Goal: Transaction & Acquisition: Purchase product/service

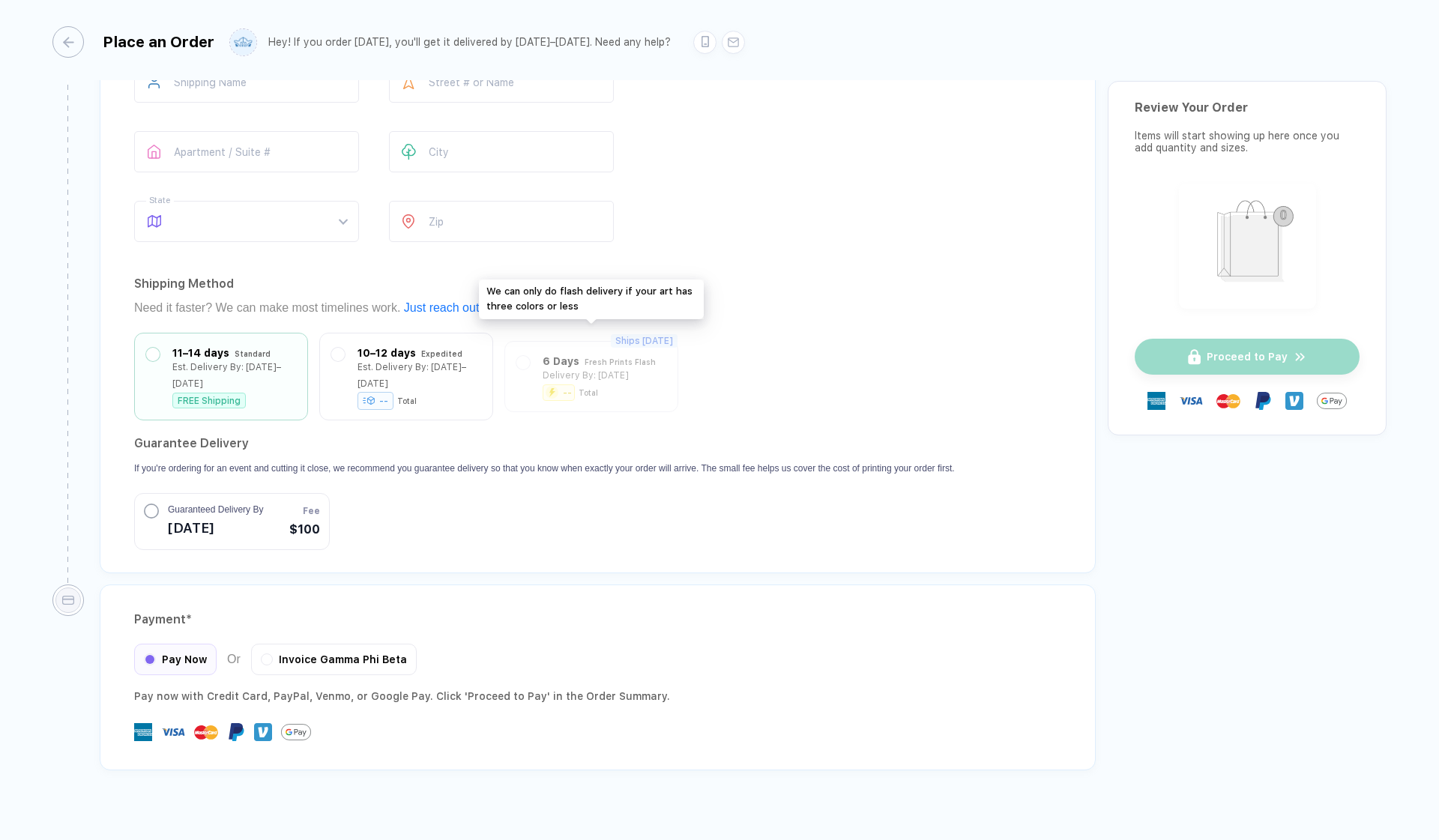
click at [519, 350] on div "Ships [DATE] 6 Days Fresh Prints Flash Delivery By: [DATE] -- Total" at bounding box center [591, 376] width 174 height 71
click at [332, 344] on label at bounding box center [338, 350] width 13 height 13
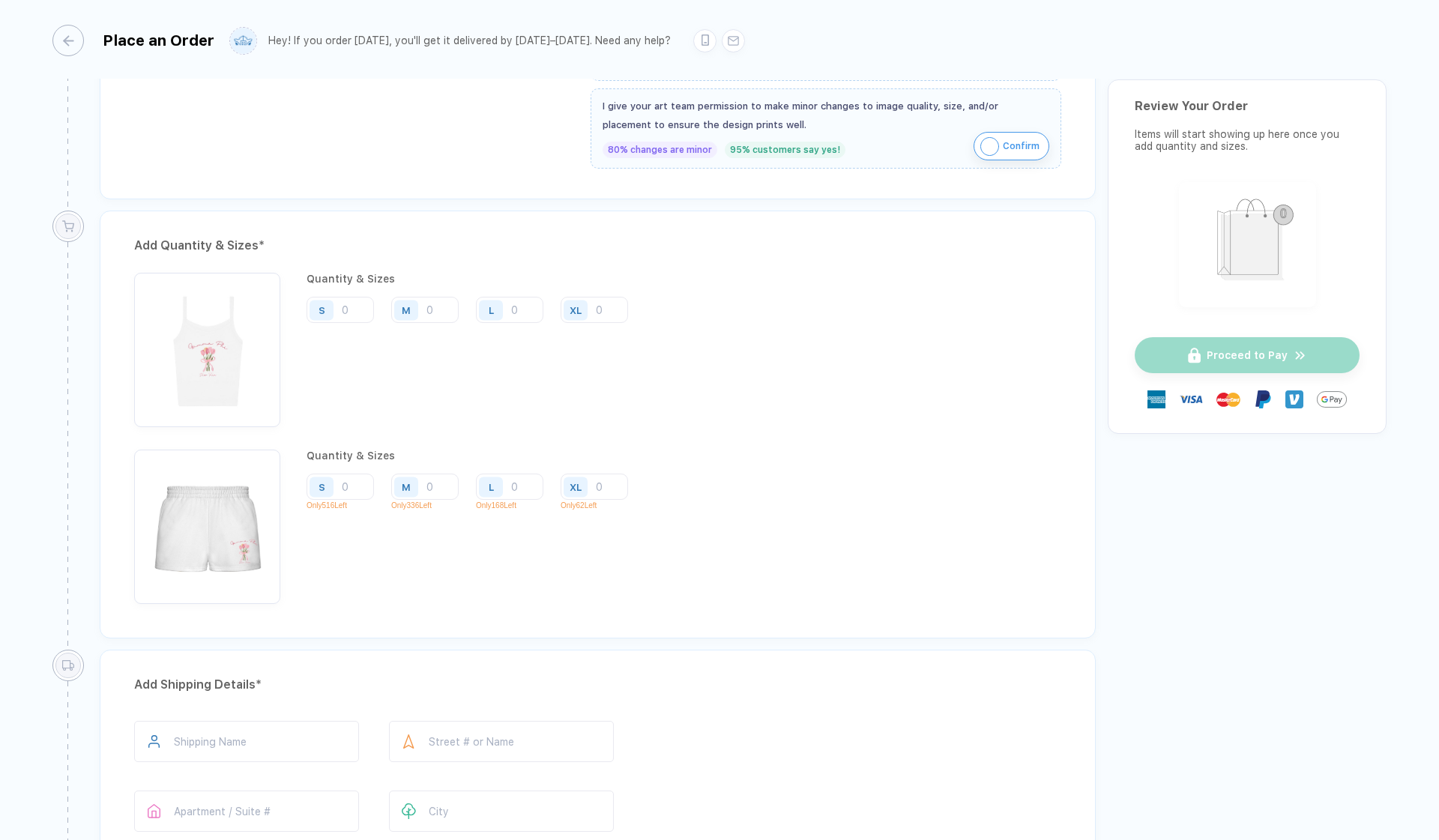
scroll to position [1012, 0]
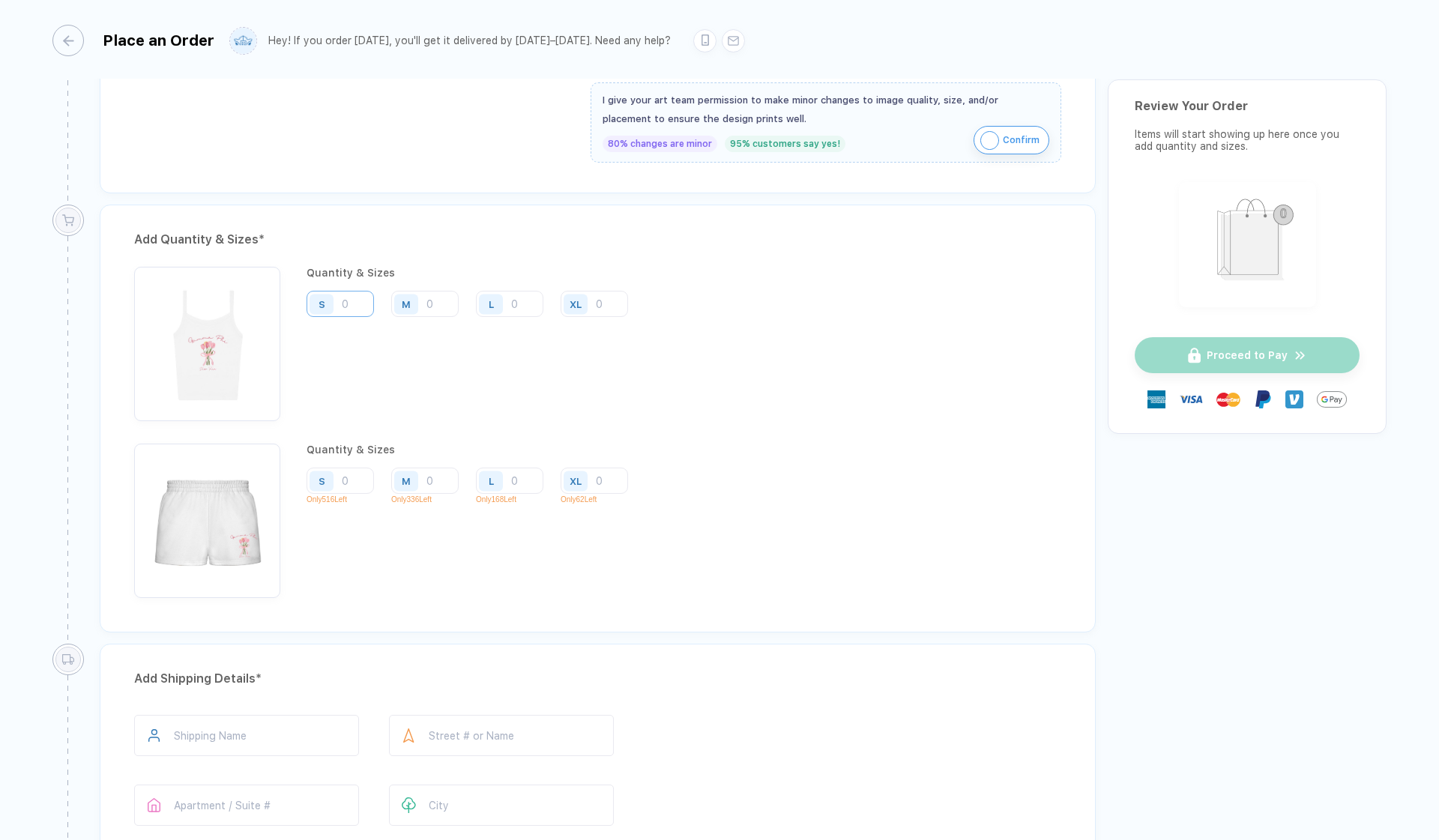
click at [354, 305] on input "number" at bounding box center [340, 303] width 68 height 26
type input "9"
click at [439, 305] on input "number" at bounding box center [425, 303] width 68 height 26
type input "1"
click at [351, 468] on input "number" at bounding box center [340, 480] width 68 height 26
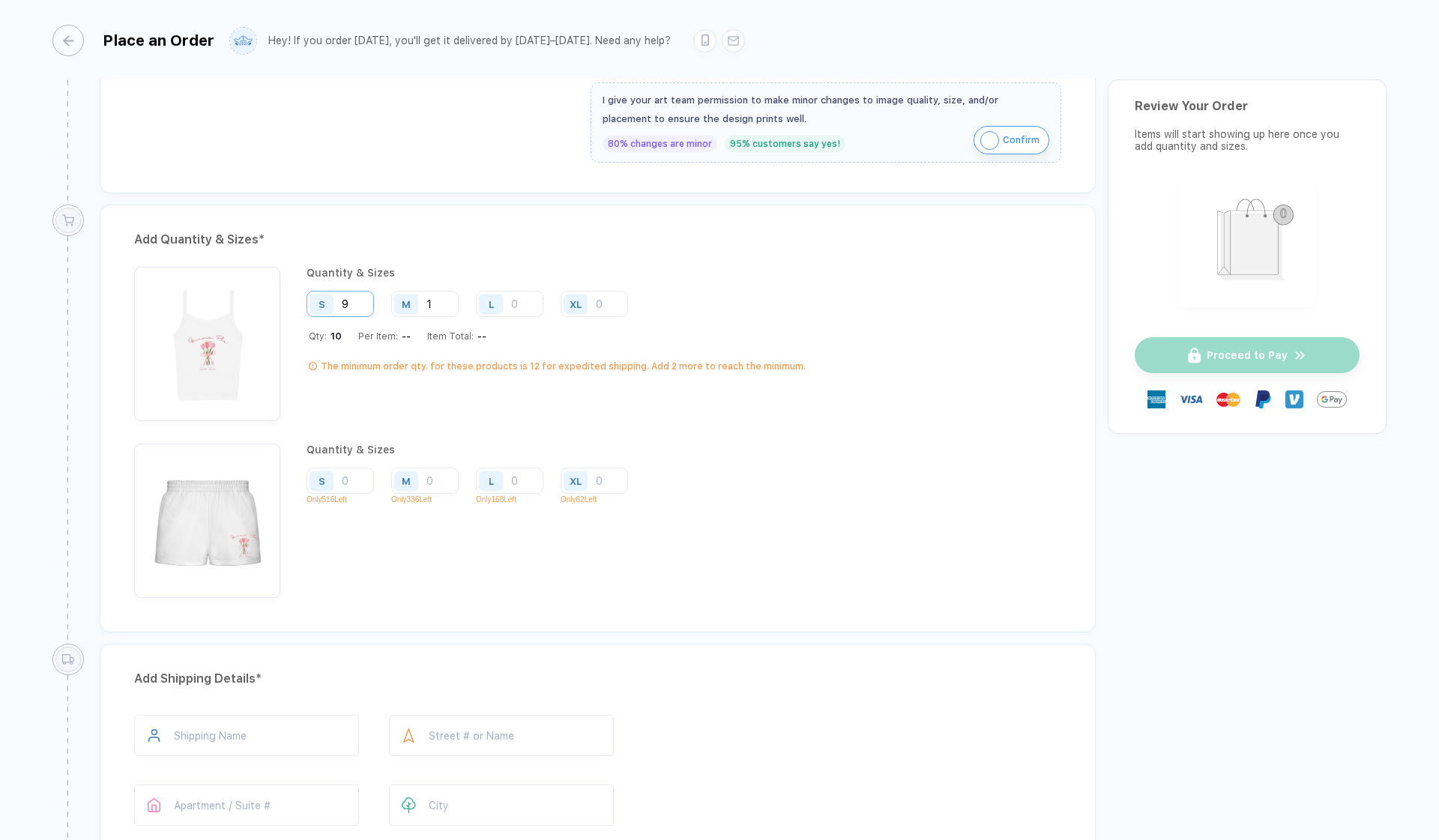
click at [352, 305] on input "9" at bounding box center [340, 303] width 68 height 26
click at [441, 306] on input "1" at bounding box center [425, 303] width 68 height 26
click at [478, 228] on div "Add Quantity & Sizes *" at bounding box center [597, 239] width 927 height 24
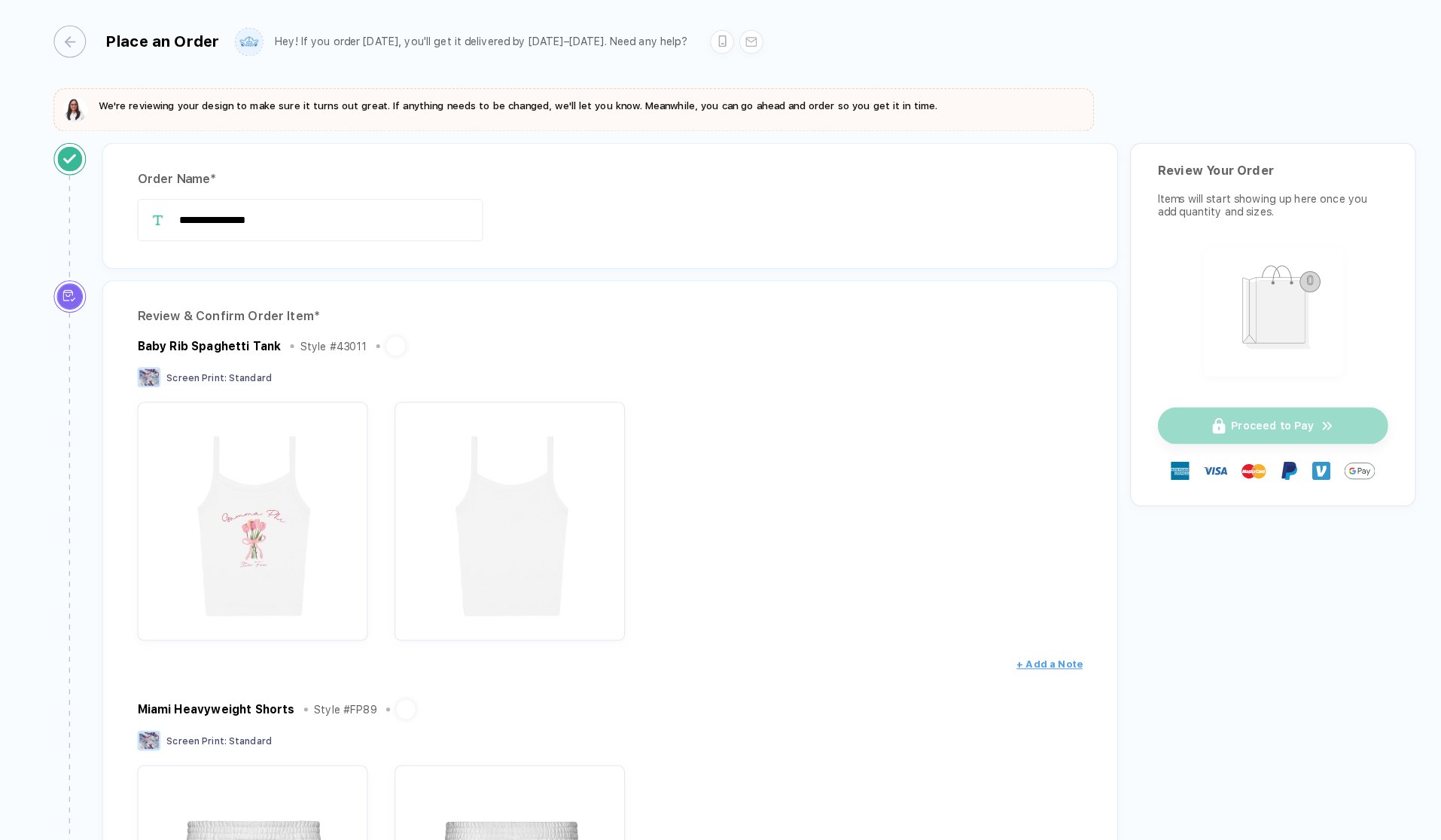
scroll to position [0, 0]
